Goal: Task Accomplishment & Management: Manage account settings

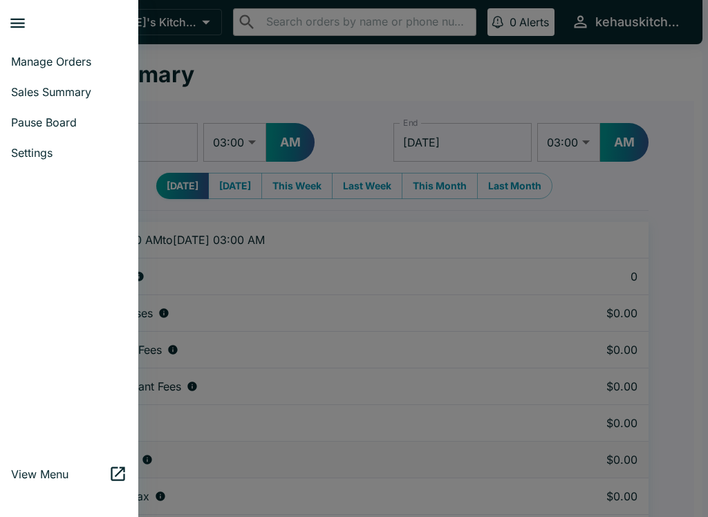
select select "03:00"
click at [66, 64] on span "Manage Orders" at bounding box center [69, 62] width 116 height 14
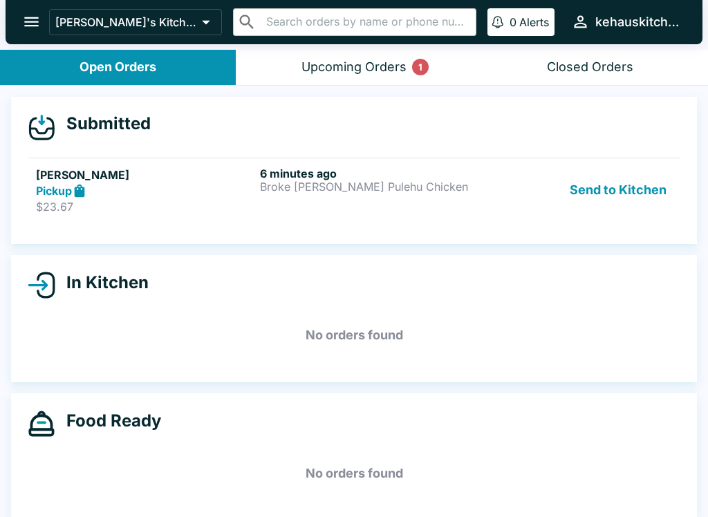
click at [606, 193] on button "Send to Kitchen" at bounding box center [618, 191] width 108 height 48
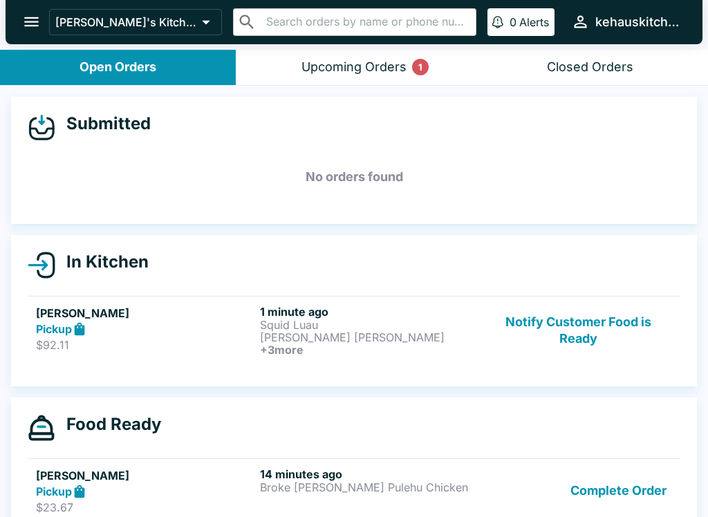
click at [600, 203] on div "Submitted No orders found" at bounding box center [354, 160] width 686 height 127
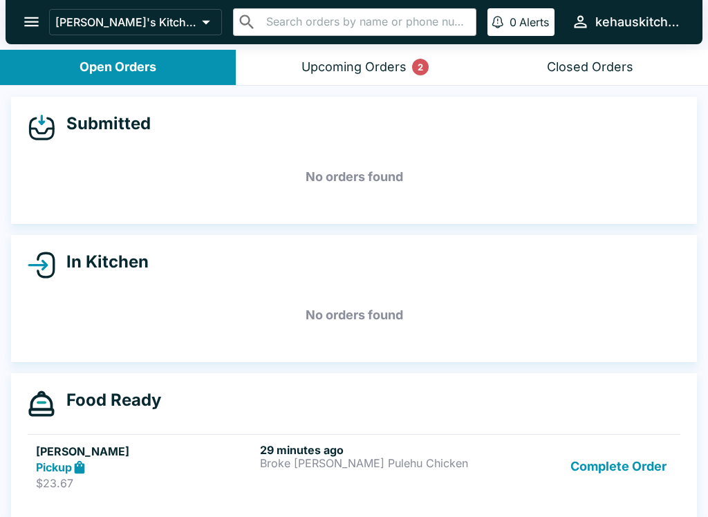
click at [348, 463] on p "Broke [PERSON_NAME] Pulehu Chicken" at bounding box center [369, 463] width 219 height 12
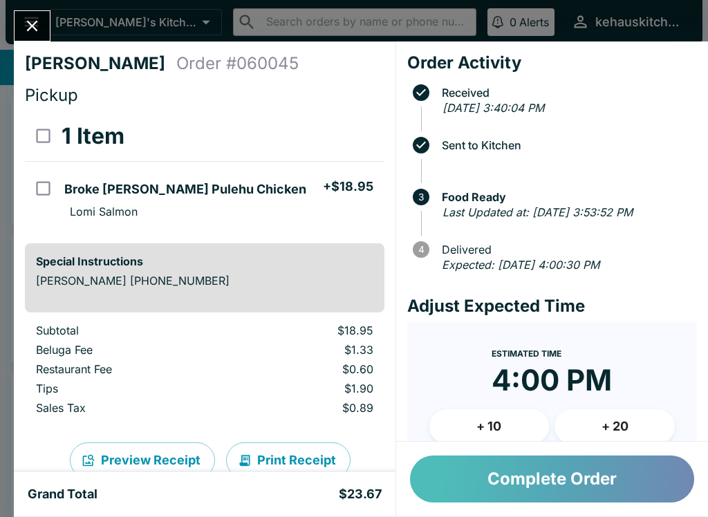
click at [544, 479] on button "Complete Order" at bounding box center [552, 479] width 284 height 47
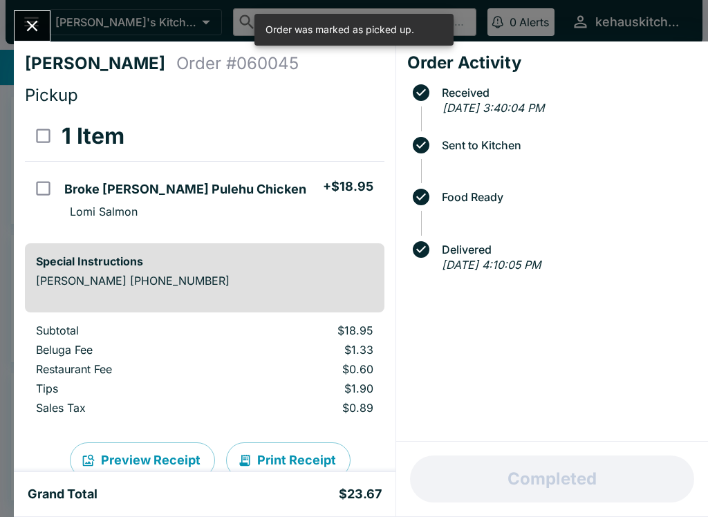
click at [28, 33] on icon "Close" at bounding box center [32, 26] width 19 height 19
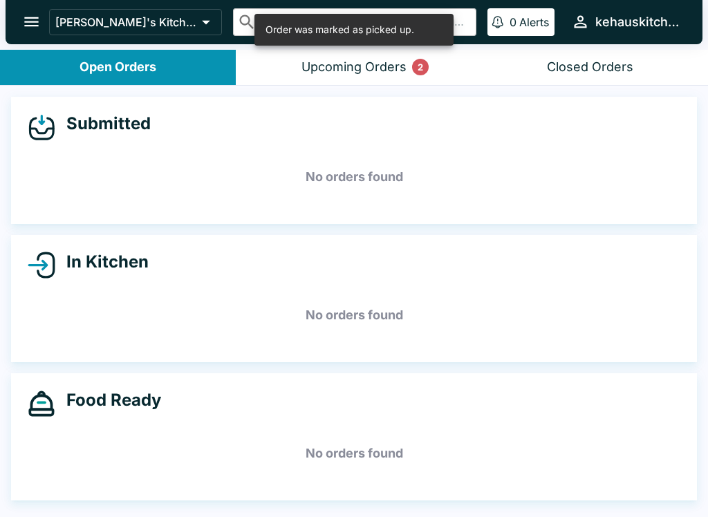
click at [585, 68] on div "Closed Orders" at bounding box center [590, 67] width 86 height 16
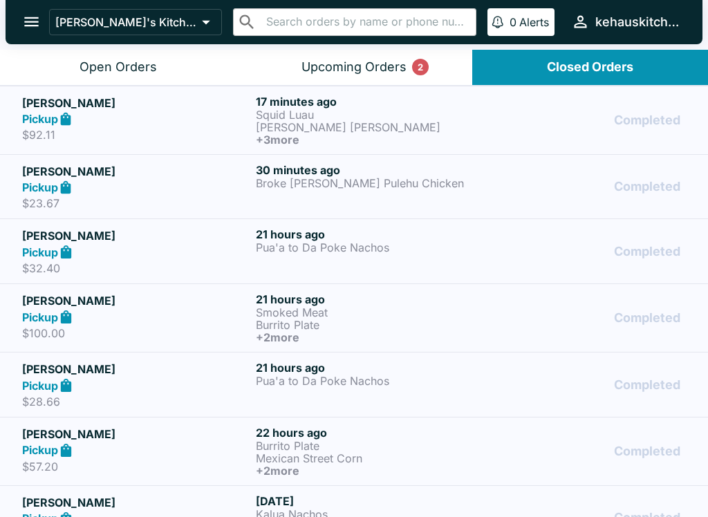
click at [300, 131] on p "[PERSON_NAME] [PERSON_NAME]" at bounding box center [370, 127] width 228 height 12
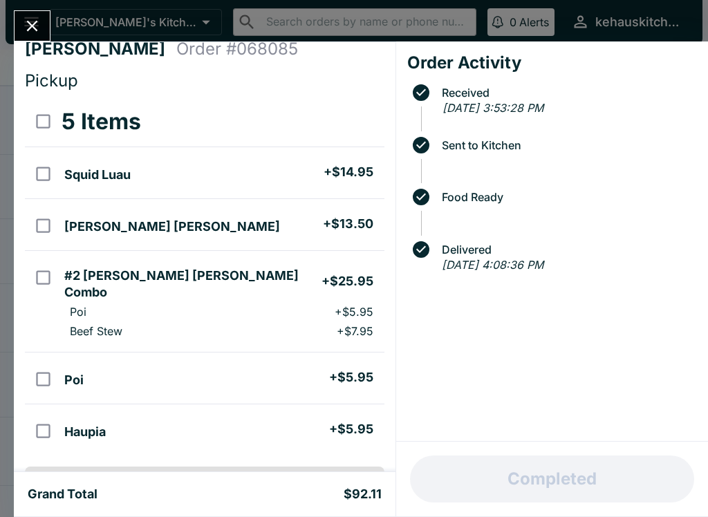
scroll to position [19, 0]
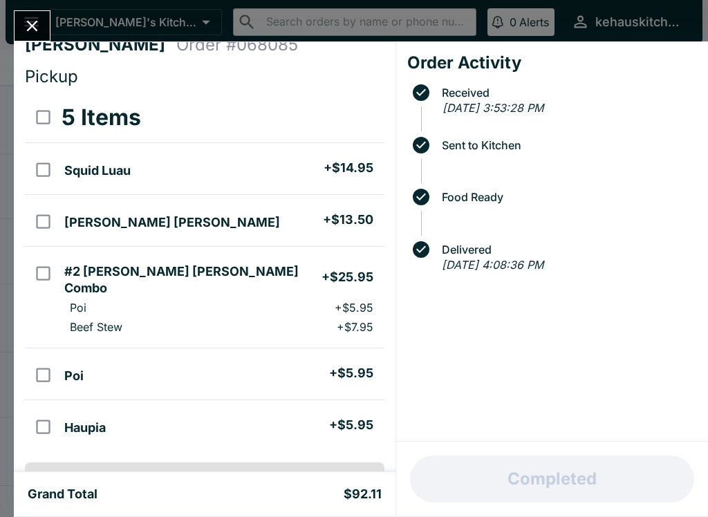
click at [299, 284] on li "#2 [PERSON_NAME] [PERSON_NAME] Combo + $25.95" at bounding box center [221, 278] width 325 height 40
click at [43, 274] on input "orders table" at bounding box center [43, 273] width 31 height 31
checkbox input "false"
click at [31, 32] on icon "Close" at bounding box center [32, 26] width 19 height 19
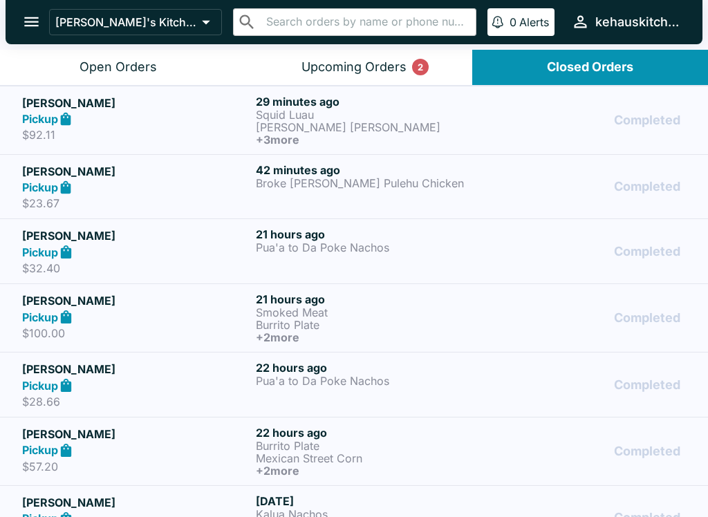
click at [331, 67] on div "Upcoming Orders 2" at bounding box center [354, 67] width 105 height 16
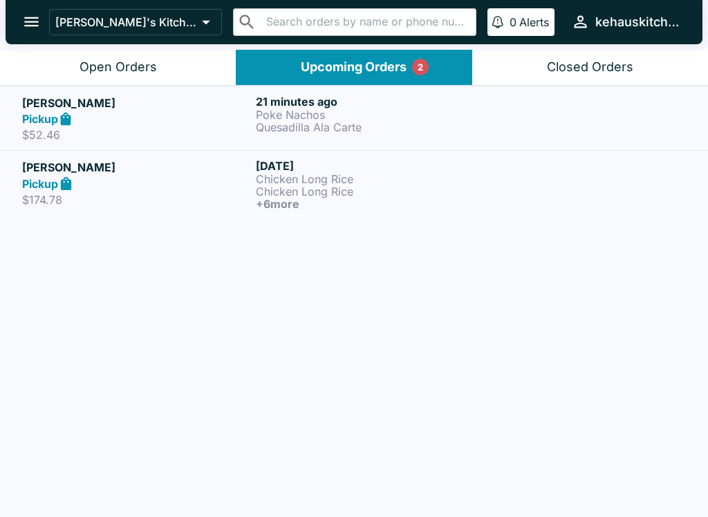
click at [263, 113] on p "Poke Nachos" at bounding box center [370, 115] width 228 height 12
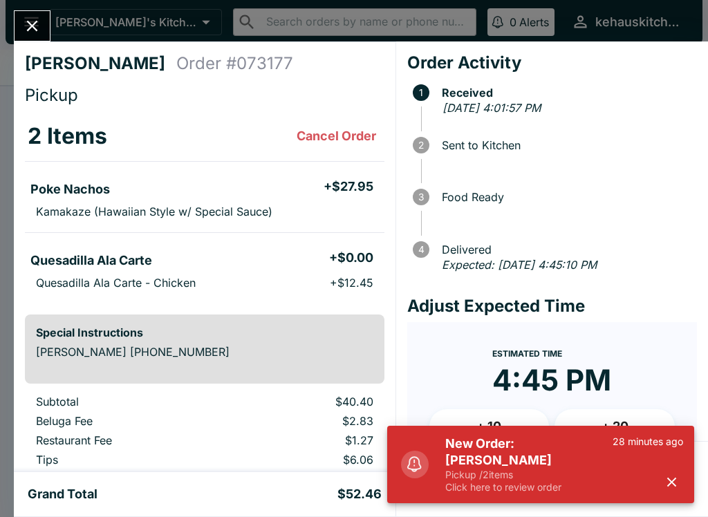
click at [676, 467] on div "28 minutes ago" at bounding box center [648, 465] width 71 height 58
click at [660, 472] on div "28 minutes ago" at bounding box center [648, 465] width 71 height 58
click at [680, 489] on button "button" at bounding box center [671, 482] width 23 height 23
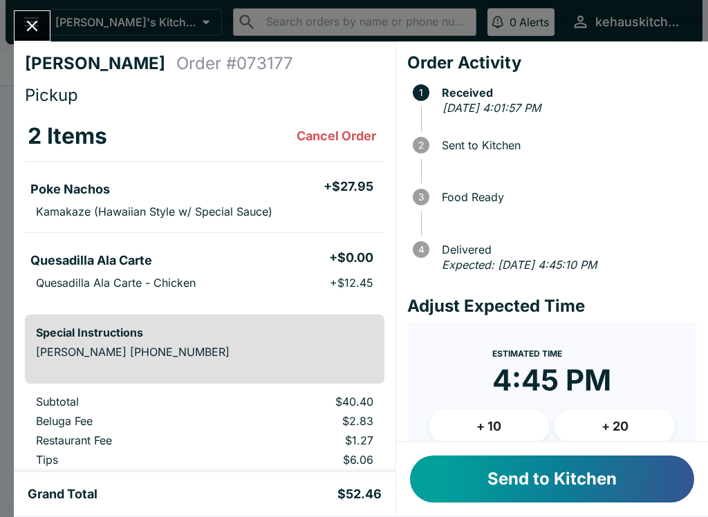
click at [21, 14] on button "Close" at bounding box center [32, 26] width 35 height 30
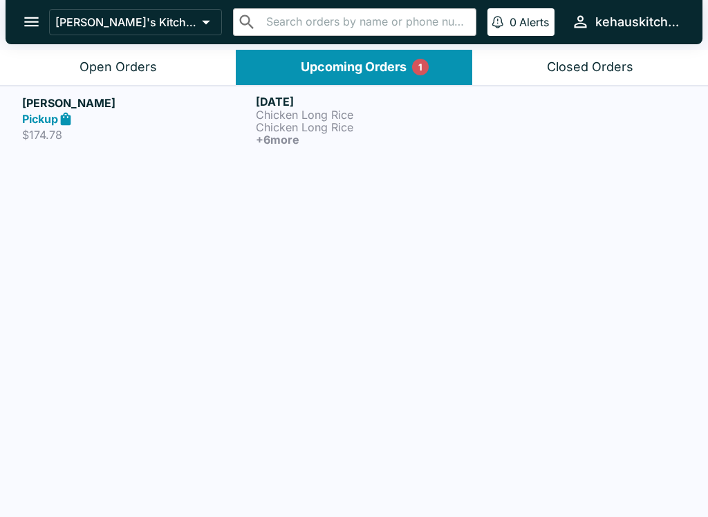
click at [338, 133] on h6 "+ 6 more" at bounding box center [370, 139] width 228 height 12
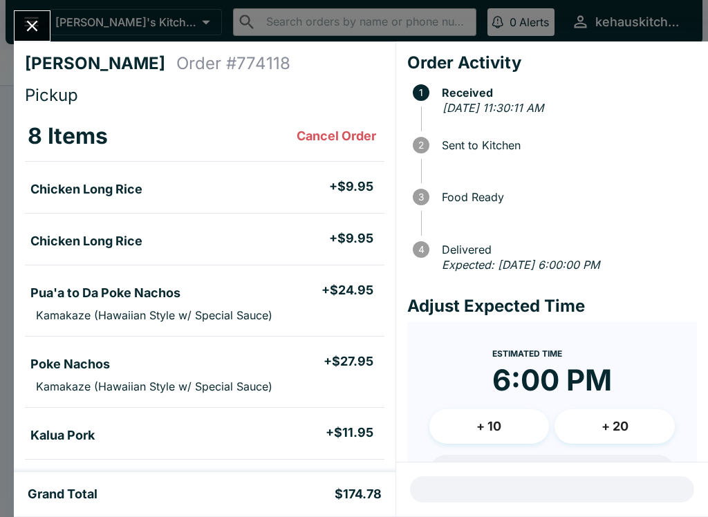
click at [42, 14] on button "Close" at bounding box center [32, 26] width 35 height 30
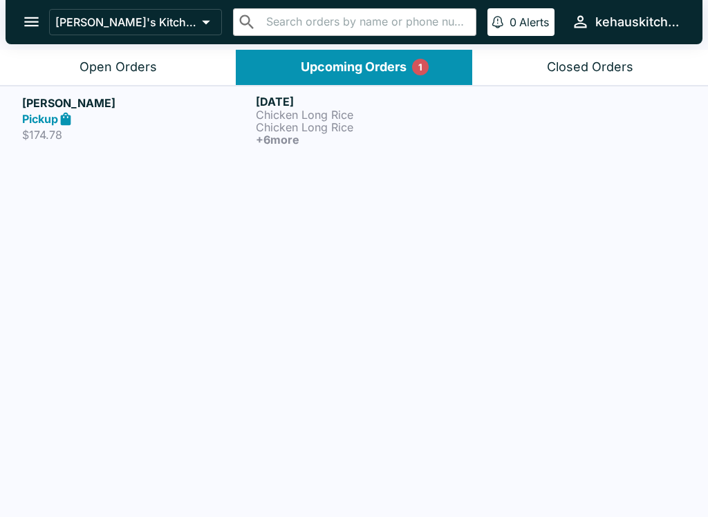
click at [355, 105] on h6 "[DATE]" at bounding box center [370, 102] width 228 height 14
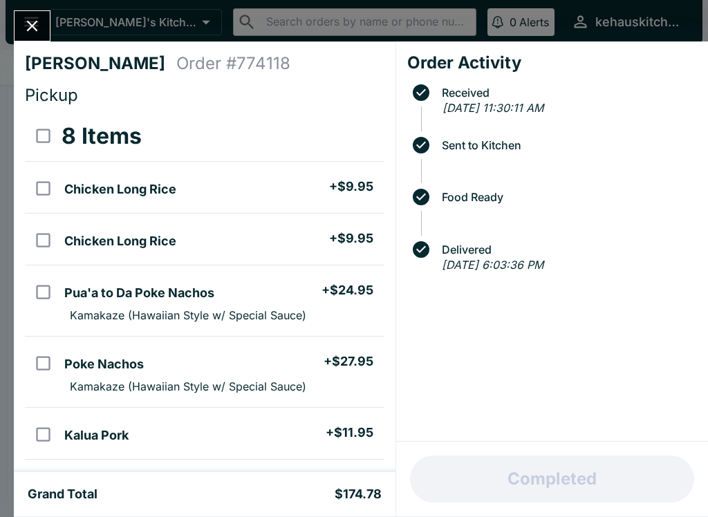
click at [307, 301] on li "Pua'a to Da Poke Nachos + $24.95" at bounding box center [221, 291] width 325 height 29
click at [306, 300] on li "Pua'a to Da Poke Nachos + $24.95" at bounding box center [221, 291] width 325 height 29
click at [302, 294] on li "Pua'a to Da Poke Nachos + $24.95" at bounding box center [221, 291] width 325 height 29
click at [37, 301] on input "orders table" at bounding box center [43, 292] width 31 height 31
checkbox input "false"
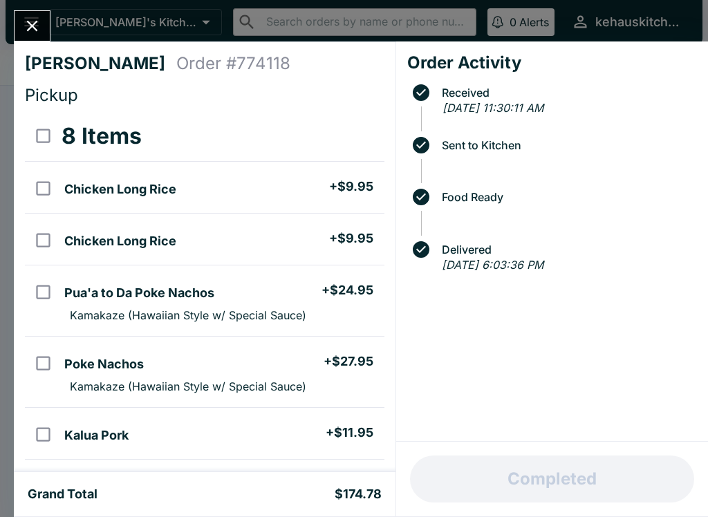
click at [33, 30] on icon "Close" at bounding box center [32, 26] width 19 height 19
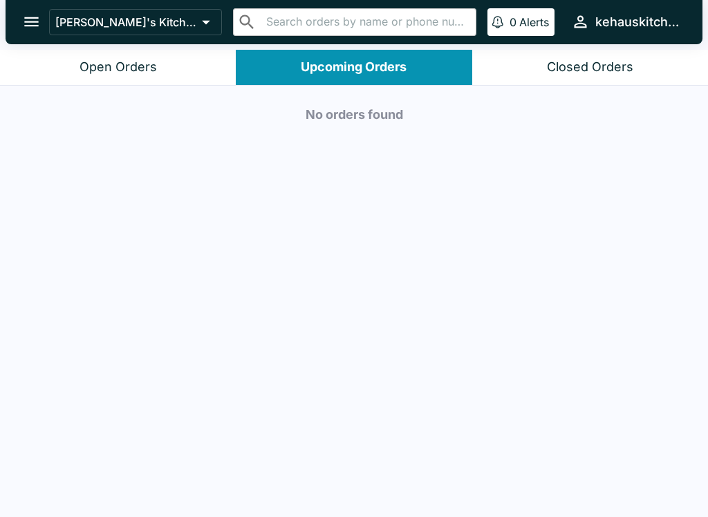
click at [597, 63] on div "Closed Orders" at bounding box center [590, 67] width 86 height 16
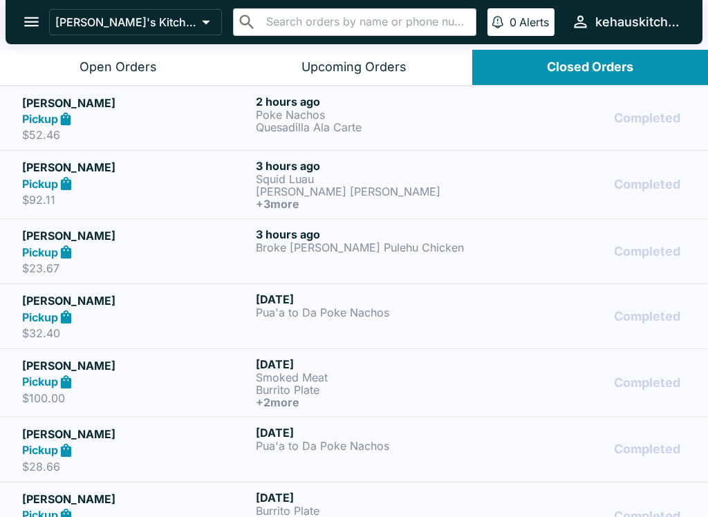
click at [571, 51] on button "Closed Orders" at bounding box center [590, 67] width 236 height 35
click at [569, 48] on header "[PERSON_NAME]'s Kitchen ​ ​ 0 Alerts kehauskitchen" at bounding box center [354, 25] width 708 height 50
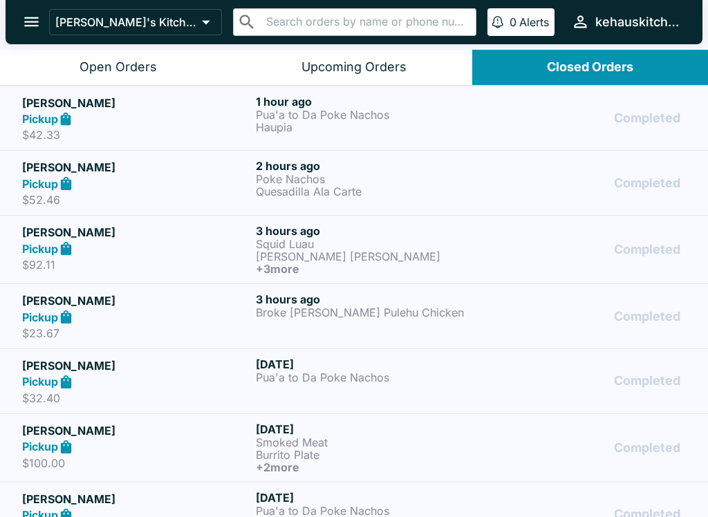
click at [567, 53] on button "Closed Orders" at bounding box center [590, 67] width 236 height 35
click at [499, 58] on button "Closed Orders" at bounding box center [590, 67] width 236 height 35
click at [355, 58] on button "Upcoming Orders" at bounding box center [354, 67] width 236 height 35
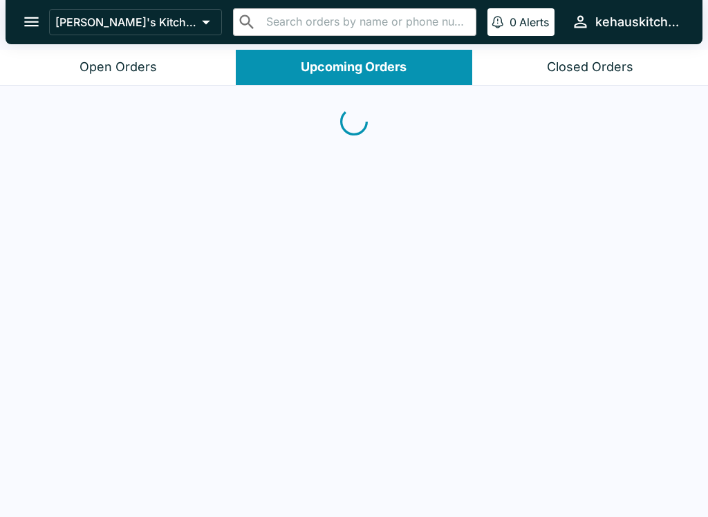
click at [331, 57] on button "Upcoming Orders" at bounding box center [354, 67] width 236 height 35
click at [330, 57] on button "Upcoming Orders" at bounding box center [354, 67] width 236 height 35
click at [310, 59] on div "Upcoming Orders" at bounding box center [354, 67] width 106 height 16
click at [127, 65] on div "Open Orders" at bounding box center [118, 67] width 77 height 16
click at [82, 59] on div "Open Orders" at bounding box center [118, 67] width 77 height 16
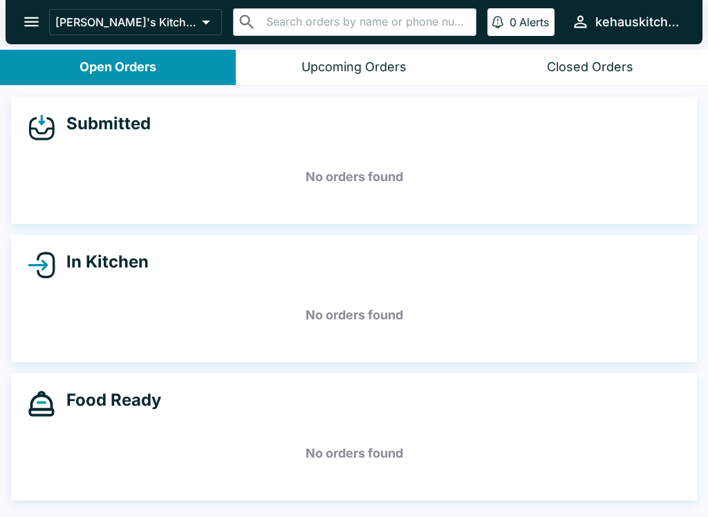
click at [82, 59] on div "Open Orders" at bounding box center [118, 67] width 77 height 16
click at [66, 59] on button "Open Orders" at bounding box center [118, 67] width 236 height 35
